Goal: Task Accomplishment & Management: Manage account settings

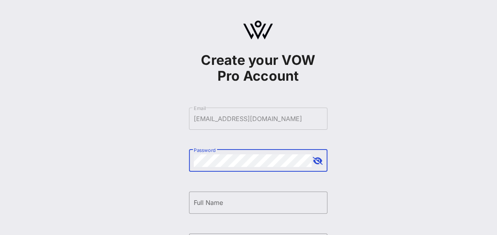
scroll to position [74, 0]
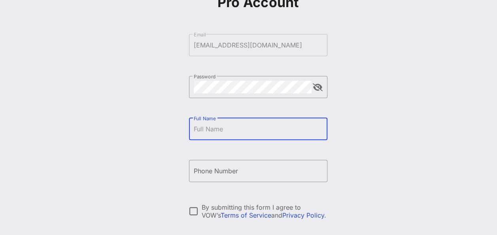
click at [211, 135] on input "Full Name" at bounding box center [258, 129] width 129 height 13
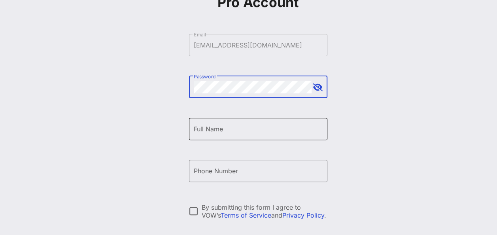
click at [206, 128] on input "Full Name" at bounding box center [258, 129] width 129 height 13
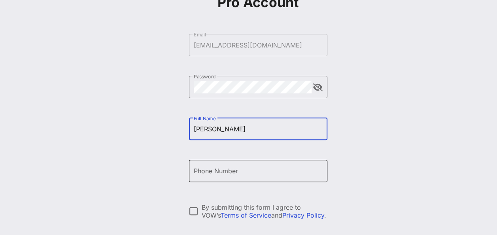
type input "[PERSON_NAME]"
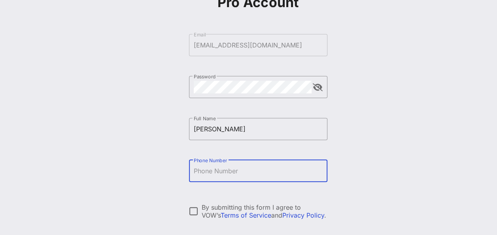
click at [211, 172] on input "Phone Number" at bounding box center [258, 171] width 129 height 13
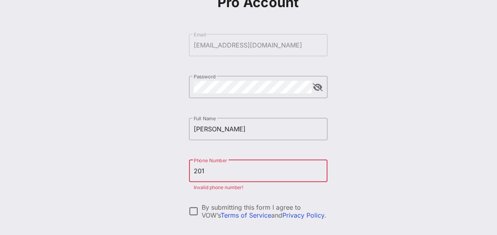
type input "[PHONE_NUMBER]"
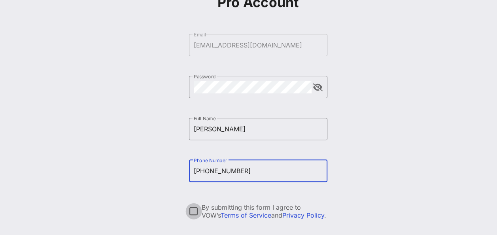
click at [194, 215] on div at bounding box center [193, 210] width 13 height 13
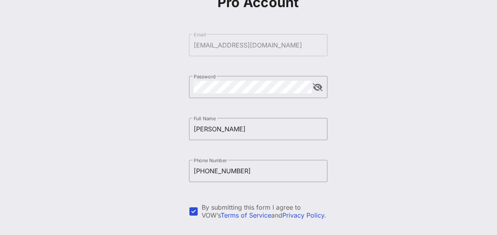
scroll to position [149, 0]
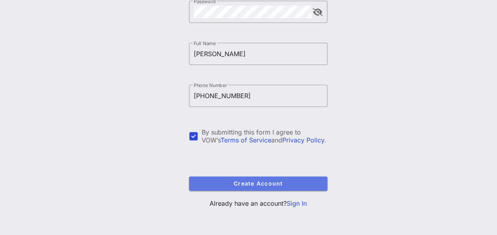
click at [195, 185] on button "Create Account" at bounding box center [258, 183] width 138 height 14
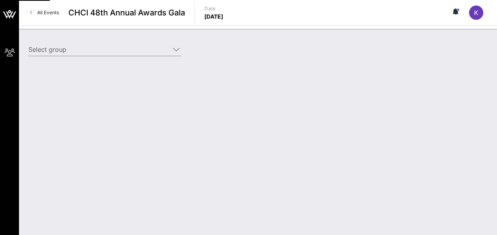
type input "[PERSON_NAME] ([PERSON_NAME]) [[PERSON_NAME], [EMAIL_ADDRESS][DOMAIN_NAME]]"
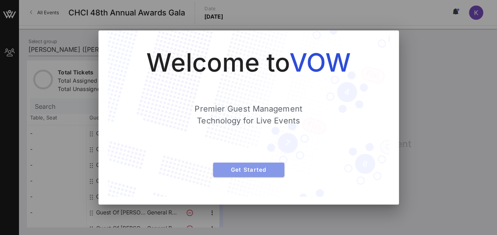
click at [247, 170] on span "Get Started" at bounding box center [248, 169] width 59 height 7
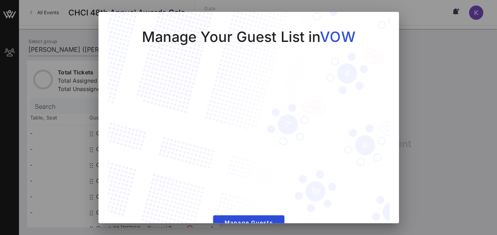
scroll to position [18, 0]
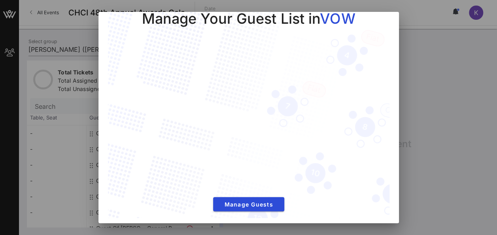
click at [439, 121] on div at bounding box center [248, 117] width 497 height 235
click at [239, 197] on button "Manage Guests" at bounding box center [248, 204] width 71 height 14
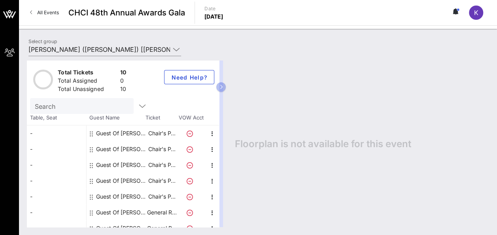
click at [65, 131] on div "-" at bounding box center [56, 133] width 59 height 16
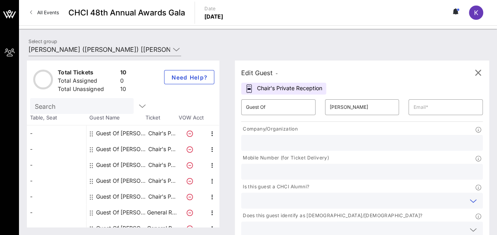
click at [299, 195] on input "text" at bounding box center [355, 200] width 219 height 10
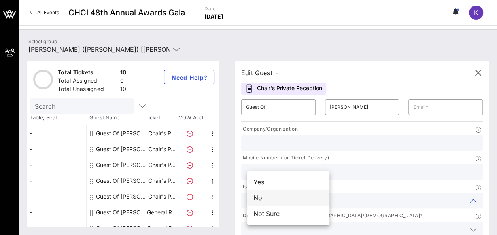
click at [276, 197] on div "No" at bounding box center [288, 198] width 82 height 16
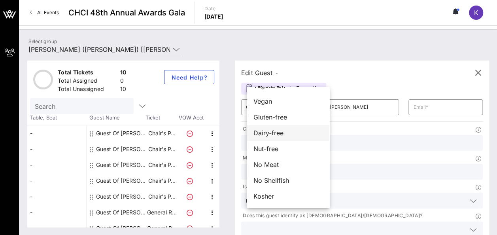
scroll to position [0, 0]
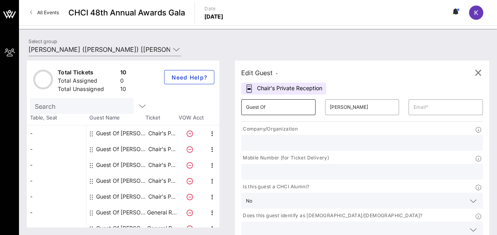
click at [275, 108] on input "Guest Of" at bounding box center [278, 107] width 65 height 13
click at [53, 134] on div "-" at bounding box center [56, 133] width 59 height 16
click at [279, 88] on div "Chair's Private Reception" at bounding box center [283, 89] width 85 height 12
click at [250, 31] on div "Select group [PERSON_NAME] ([PERSON_NAME]) [[PERSON_NAME], [EMAIL_ADDRESS][DOMA…" at bounding box center [258, 132] width 478 height 206
click at [138, 107] on icon "button" at bounding box center [142, 105] width 9 height 9
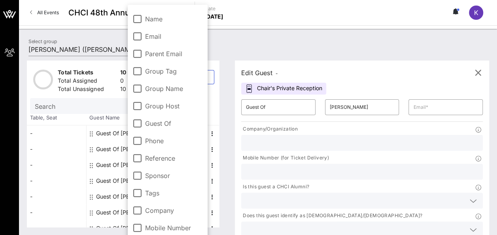
click at [255, 28] on div at bounding box center [258, 27] width 478 height 4
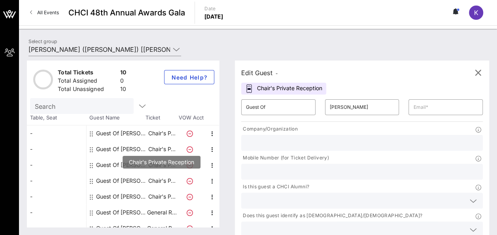
scroll to position [56, 0]
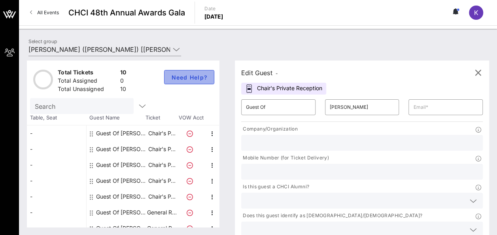
click at [193, 79] on span "Need Help?" at bounding box center [189, 77] width 37 height 7
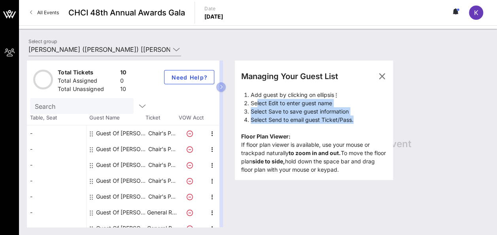
drag, startPoint x: 263, startPoint y: 104, endPoint x: 369, endPoint y: 119, distance: 106.2
click at [369, 119] on ol "Add guest by clicking on ellipsis Select Edit to enter guest name Select Save t…" at bounding box center [314, 107] width 146 height 33
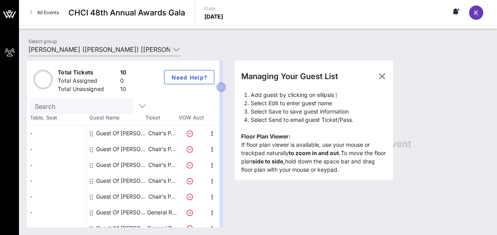
drag, startPoint x: 369, startPoint y: 119, endPoint x: 315, endPoint y: 45, distance: 91.1
click at [315, 45] on div "Select group [PERSON_NAME] ([PERSON_NAME]) [[PERSON_NAME], [EMAIL_ADDRESS][DOMA…" at bounding box center [258, 51] width 469 height 28
click at [387, 74] on icon "button" at bounding box center [381, 76] width 9 height 9
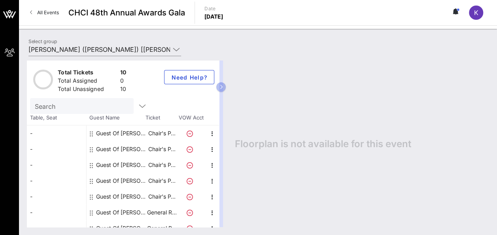
click at [91, 133] on icon at bounding box center [91, 134] width 3 height 6
click at [213, 134] on icon "button" at bounding box center [212, 133] width 9 height 9
click at [226, 135] on div "Edit" at bounding box center [232, 135] width 16 height 6
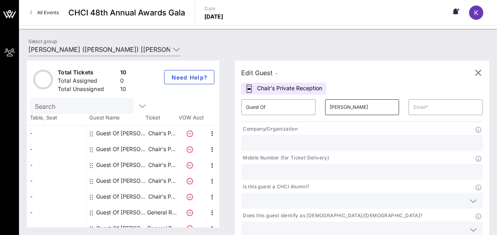
click at [337, 107] on input "[PERSON_NAME]" at bounding box center [362, 107] width 65 height 13
drag, startPoint x: 345, startPoint y: 106, endPoint x: 304, endPoint y: 107, distance: 41.1
click at [320, 107] on div "​ [PERSON_NAME]" at bounding box center [362, 107] width 84 height 25
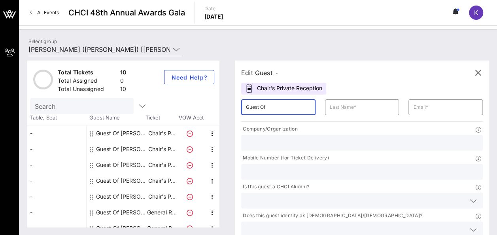
drag, startPoint x: 272, startPoint y: 106, endPoint x: 236, endPoint y: 107, distance: 36.4
click at [236, 107] on div "Edit Guest - Chair's Private Reception ​ Guest Of ​ ​ Company/Organization Mobi…" at bounding box center [358, 144] width 262 height 166
type input "[PERSON_NAME]"
click at [330, 108] on input "text" at bounding box center [362, 107] width 65 height 13
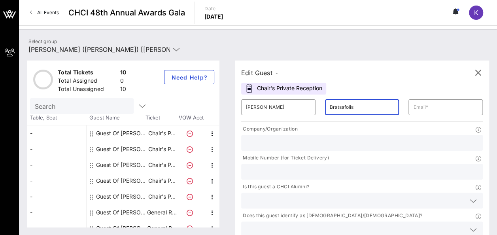
type input "Bratsafolis"
click at [413, 108] on input "text" at bounding box center [445, 107] width 65 height 13
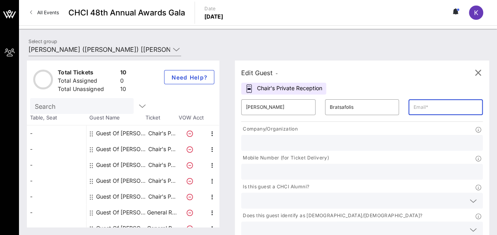
paste input "[EMAIL_ADDRESS][DOMAIN_NAME]"
type input "[EMAIL_ADDRESS][DOMAIN_NAME]"
click at [301, 141] on input "text" at bounding box center [362, 143] width 232 height 10
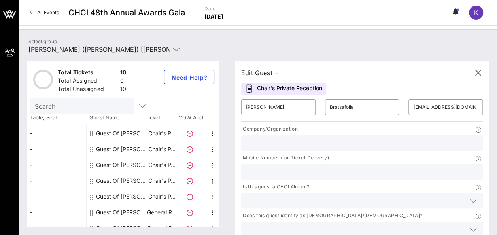
type input "[PERSON_NAME] Companies"
drag, startPoint x: 379, startPoint y: 153, endPoint x: 331, endPoint y: 151, distance: 47.5
click at [331, 151] on div "Company/Organization [PERSON_NAME] Companies Mobile Number (for Ticket Delivery…" at bounding box center [361, 182] width 251 height 119
type input "3474632565"
click at [398, 224] on input "text" at bounding box center [355, 229] width 219 height 10
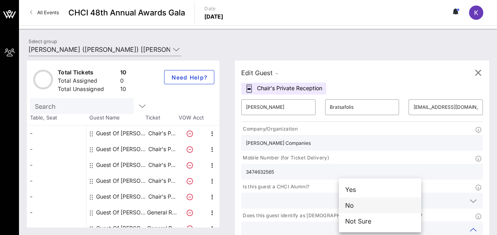
click at [362, 206] on div "No" at bounding box center [380, 205] width 82 height 16
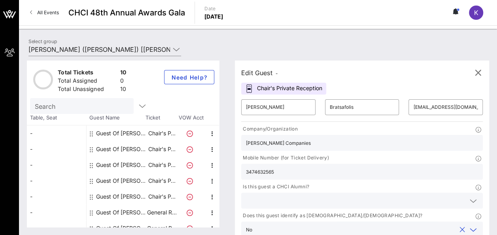
type input "The [PERSON_NAME] Companies"
click at [470, 196] on icon at bounding box center [473, 200] width 7 height 9
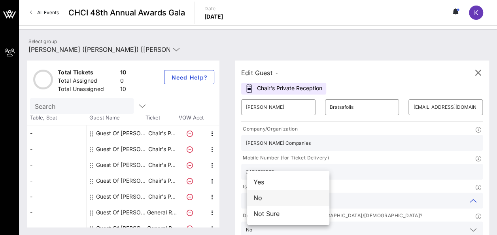
click at [271, 198] on div "No" at bounding box center [288, 198] width 82 height 16
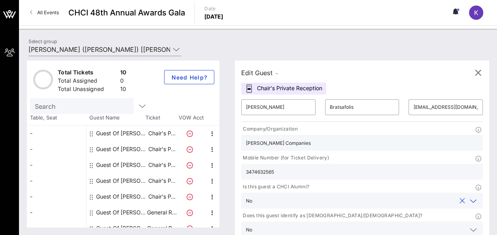
click at [284, 108] on input "[PERSON_NAME]" at bounding box center [278, 107] width 65 height 13
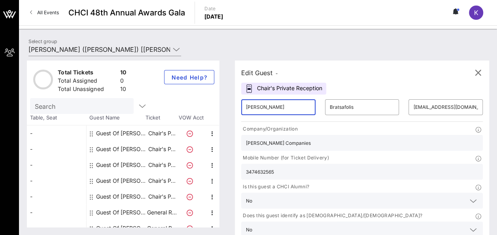
click at [284, 108] on input "[PERSON_NAME]" at bounding box center [278, 107] width 65 height 13
type input "[PERSON_NAME]"
click at [339, 107] on input "Bratsafolis" at bounding box center [362, 107] width 65 height 13
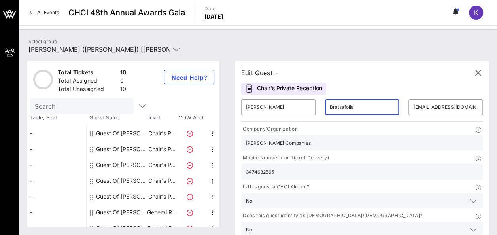
click at [339, 107] on input "Bratsafolis" at bounding box center [362, 107] width 65 height 13
type input "[PERSON_NAME]"
click at [470, 225] on icon at bounding box center [473, 229] width 7 height 9
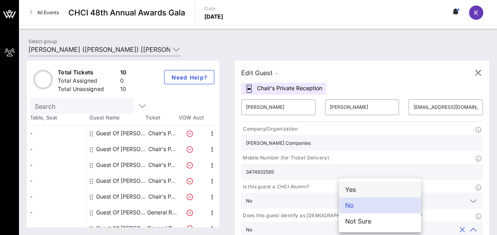
click at [362, 191] on div "Yes" at bounding box center [380, 190] width 82 height 16
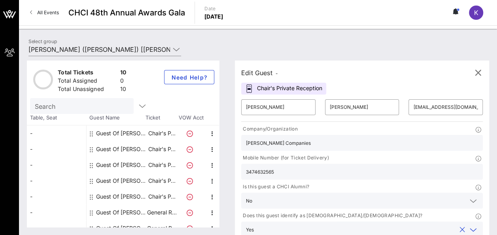
drag, startPoint x: 377, startPoint y: 152, endPoint x: 331, endPoint y: 150, distance: 46.7
click at [331, 150] on div "Company/Organization [PERSON_NAME] Companies Mobile Number (for Ticket Delivery…" at bounding box center [361, 182] width 251 height 119
paste input "212.527.7894"
click at [353, 166] on input "212.527.7894" at bounding box center [362, 171] width 232 height 10
type input "2125277894"
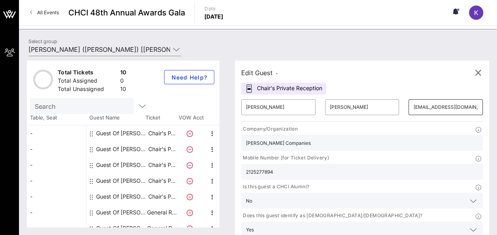
click at [413, 108] on input "[EMAIL_ADDRESS][DOMAIN_NAME]" at bounding box center [445, 107] width 65 height 13
paste input "jacmarti"
type input "[EMAIL_ADDRESS][DOMAIN_NAME]"
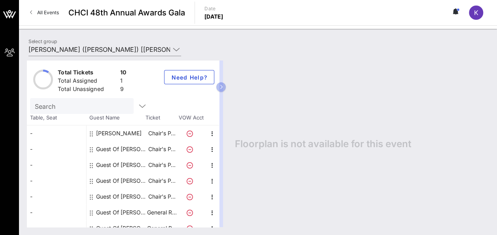
click at [191, 147] on icon at bounding box center [190, 149] width 6 height 6
click at [212, 151] on icon "button" at bounding box center [212, 149] width 9 height 9
click at [229, 152] on div "Edit" at bounding box center [232, 151] width 16 height 6
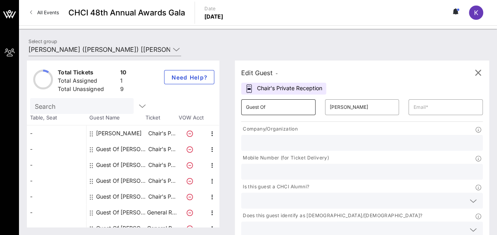
click at [291, 105] on input "Guest Of" at bounding box center [278, 107] width 65 height 13
type input "[PERSON_NAME]"
click at [330, 107] on input "[PERSON_NAME]" at bounding box center [362, 107] width 65 height 13
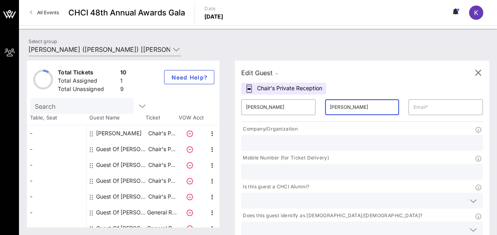
click at [330, 107] on input "[PERSON_NAME]" at bounding box center [362, 107] width 65 height 13
type input "Bratsafolis"
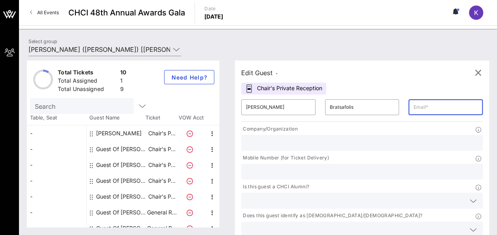
click at [413, 107] on input "text" at bounding box center [445, 107] width 65 height 13
type input "a"
type input "[EMAIL_ADDRESS][DOMAIN_NAME]"
type input "[PERSON_NAME] Companies"
type input "2013607671"
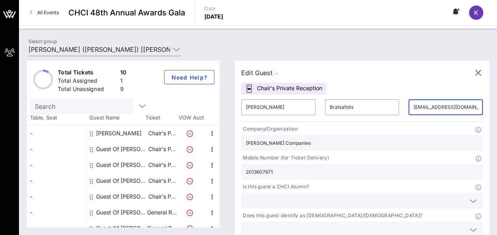
scroll to position [0, 9]
click at [380, 166] on input "2013607671" at bounding box center [362, 171] width 232 height 10
click at [314, 144] on input "[PERSON_NAME] Companies" at bounding box center [362, 143] width 232 height 10
drag, startPoint x: 315, startPoint y: 142, endPoint x: 233, endPoint y: 128, distance: 82.7
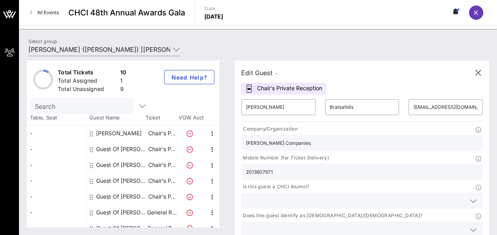
click at [233, 128] on div "Edit Guest - Chair's Private Reception ​ [PERSON_NAME] ​ Bratsafolis ​ [EMAIL_A…" at bounding box center [358, 144] width 262 height 166
paste input "[PERSON_NAME] Companies"
type input "[PERSON_NAME] Companies"
click at [469, 196] on div at bounding box center [473, 200] width 9 height 9
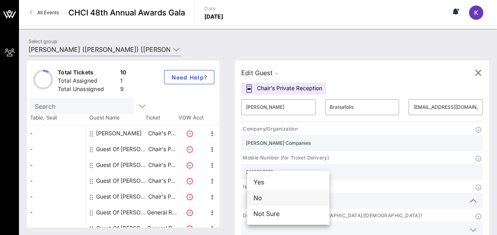
click at [288, 196] on div "No" at bounding box center [288, 198] width 82 height 16
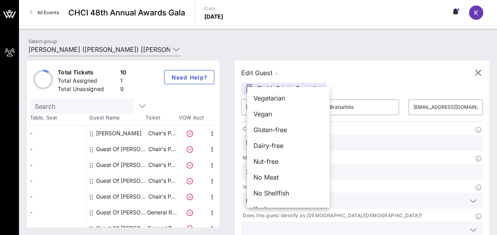
click at [469, 225] on div at bounding box center [473, 229] width 9 height 9
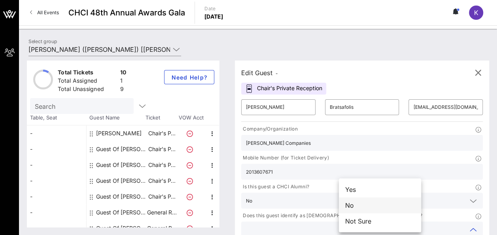
click at [350, 207] on div "No" at bounding box center [380, 205] width 82 height 16
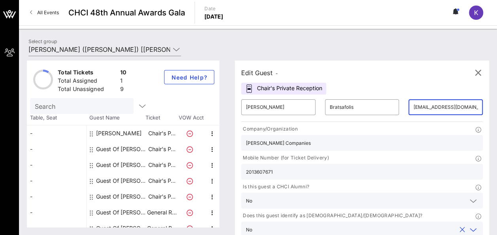
click at [413, 109] on input "[EMAIL_ADDRESS][DOMAIN_NAME]" at bounding box center [445, 107] width 65 height 13
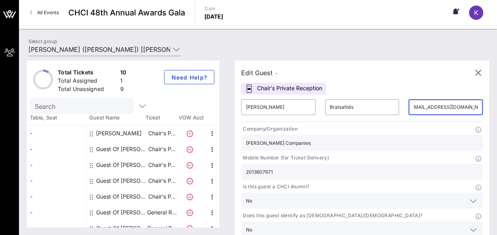
scroll to position [0, 0]
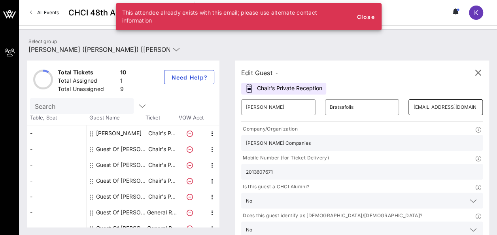
click at [413, 102] on input "[EMAIL_ADDRESS][DOMAIN_NAME]" at bounding box center [445, 107] width 65 height 13
type input "[EMAIL_ADDRESS][DOMAIN_NAME]"
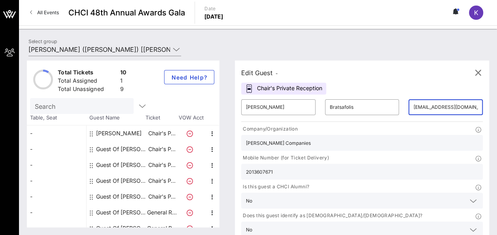
click at [394, 166] on input "2013607671" at bounding box center [362, 171] width 232 height 10
type input "2"
type input "3474632565"
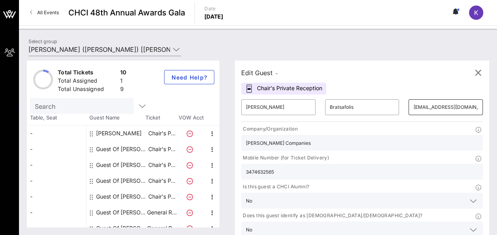
click at [413, 108] on input "[EMAIL_ADDRESS][DOMAIN_NAME]" at bounding box center [445, 107] width 65 height 13
drag, startPoint x: 281, startPoint y: 109, endPoint x: 248, endPoint y: 110, distance: 32.8
click at [248, 110] on div "​ [PERSON_NAME]" at bounding box center [278, 107] width 74 height 16
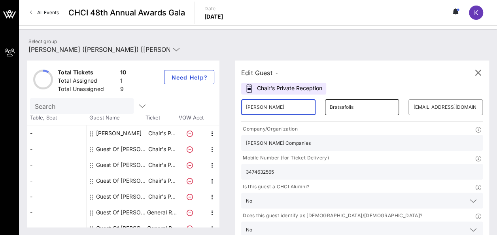
type input "[PERSON_NAME]"
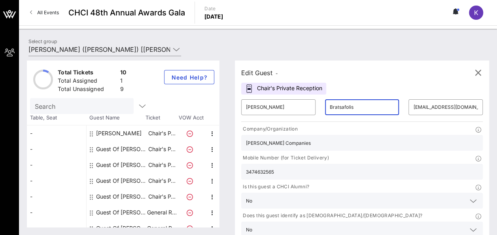
drag, startPoint x: 336, startPoint y: 105, endPoint x: 304, endPoint y: 104, distance: 31.6
click at [320, 104] on div "​ Bratsafolis" at bounding box center [362, 107] width 84 height 25
type input "[PERSON_NAME] [PERSON_NAME]"
drag, startPoint x: 307, startPoint y: 143, endPoint x: 244, endPoint y: 144, distance: 63.3
click at [244, 144] on div "Company/Organization [PERSON_NAME] Companies" at bounding box center [361, 137] width 251 height 29
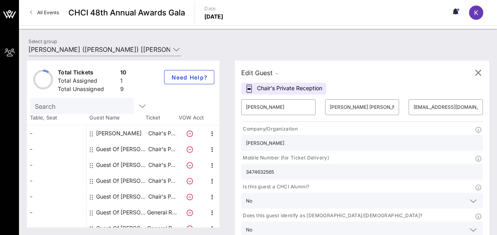
drag, startPoint x: 294, startPoint y: 146, endPoint x: 244, endPoint y: 145, distance: 49.4
click at [244, 145] on div "Company/Organization [GEOGRAPHIC_DATA]" at bounding box center [361, 137] width 251 height 29
paste input "The [PERSON_NAME] Group, Inc."
type input "The [PERSON_NAME] Group, Inc."
drag, startPoint x: 376, startPoint y: 150, endPoint x: 342, endPoint y: 149, distance: 34.4
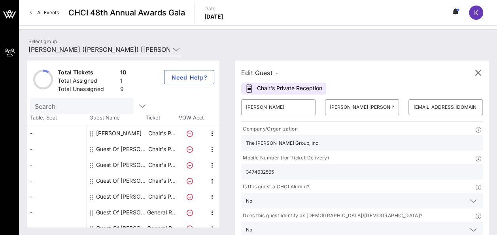
click at [342, 164] on div "3474632565" at bounding box center [362, 172] width 242 height 16
paste input "[PHONE_NUMBER]"
type input "[PHONE_NUMBER]"
click at [413, 111] on input "[EMAIL_ADDRESS][DOMAIN_NAME]" at bounding box center [445, 107] width 65 height 13
paste input "winklerkeating@dubersteingroup"
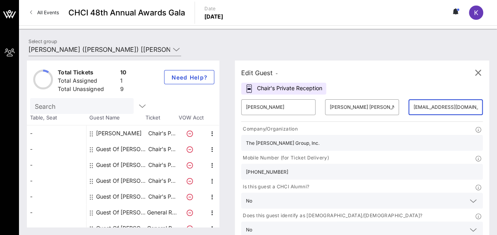
scroll to position [0, 45]
type input "[EMAIL_ADDRESS][DOMAIN_NAME]"
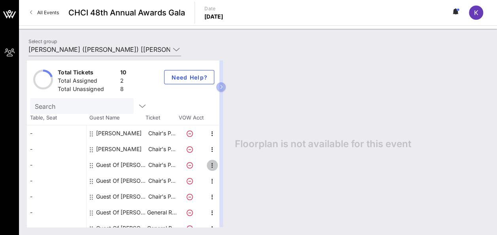
click at [211, 164] on icon "button" at bounding box center [212, 165] width 9 height 9
click at [238, 167] on div "Edit" at bounding box center [232, 167] width 16 height 6
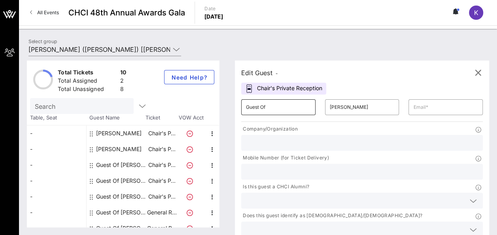
click at [280, 108] on input "Guest Of" at bounding box center [278, 107] width 65 height 13
type input "[PERSON_NAME]"
click at [289, 142] on input "text" at bounding box center [362, 143] width 232 height 10
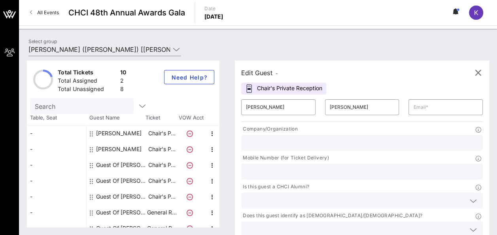
type input "[PERSON_NAME] Companies"
type input "[EMAIL_ADDRESS][DOMAIN_NAME]"
type input "2013607671"
click at [330, 110] on input "[PERSON_NAME]" at bounding box center [362, 107] width 65 height 13
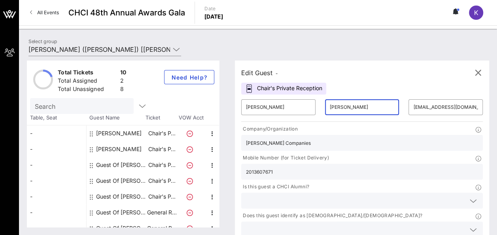
click at [330, 110] on input "[PERSON_NAME]" at bounding box center [362, 107] width 65 height 13
type input "Bratsafolis"
drag, startPoint x: 376, startPoint y: 151, endPoint x: 331, endPoint y: 151, distance: 45.5
click at [331, 151] on div "Company/Organization [PERSON_NAME] Companies Mobile Number (for Ticket Delivery…" at bounding box center [361, 182] width 251 height 119
type input "3474632565"
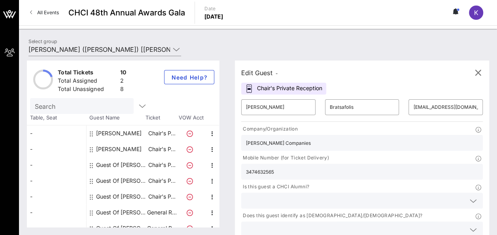
click at [470, 225] on icon at bounding box center [473, 229] width 7 height 9
click at [364, 206] on div "No" at bounding box center [380, 205] width 82 height 16
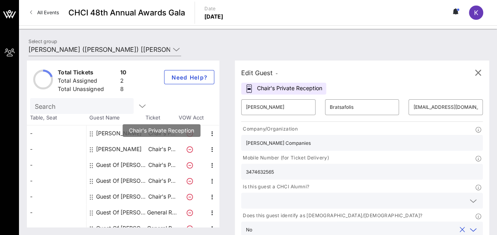
click at [171, 151] on p "Chair's P…" at bounding box center [162, 149] width 32 height 16
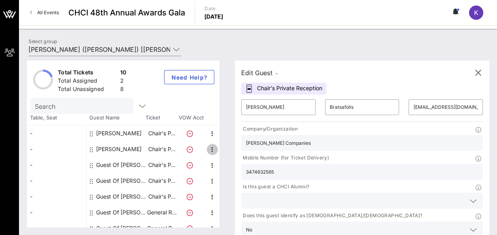
click at [214, 149] on icon "button" at bounding box center [212, 149] width 9 height 9
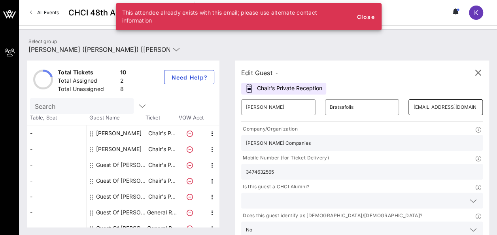
click at [413, 104] on input "[EMAIL_ADDRESS][DOMAIN_NAME]" at bounding box center [445, 107] width 65 height 13
type input "[EMAIL_ADDRESS][DOMAIN_NAME]"
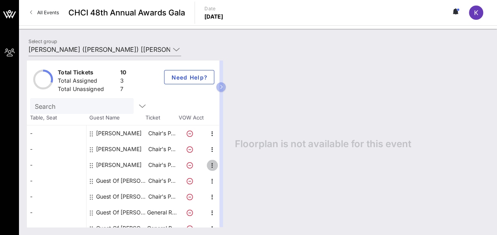
click at [214, 164] on icon "button" at bounding box center [212, 165] width 9 height 9
click at [227, 165] on div "Edit" at bounding box center [232, 167] width 16 height 6
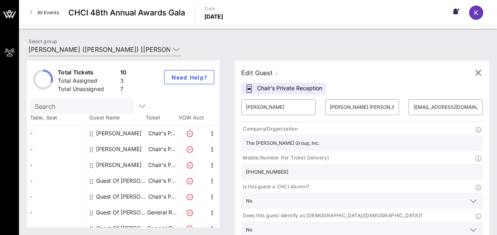
click at [375, 166] on input "[PHONE_NUMBER]" at bounding box center [362, 171] width 232 height 10
click at [478, 68] on icon "button" at bounding box center [477, 72] width 9 height 9
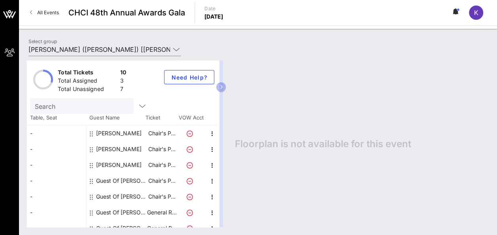
click at [144, 87] on div "Total Tickets 10 Total Assigned 3 Total Unassigned 7 Need Help?" at bounding box center [123, 80] width 192 height 38
